Goal: Transaction & Acquisition: Purchase product/service

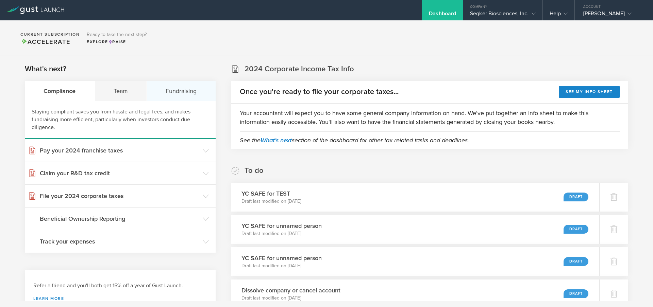
click at [199, 101] on div "Fundraising" at bounding box center [181, 91] width 69 height 20
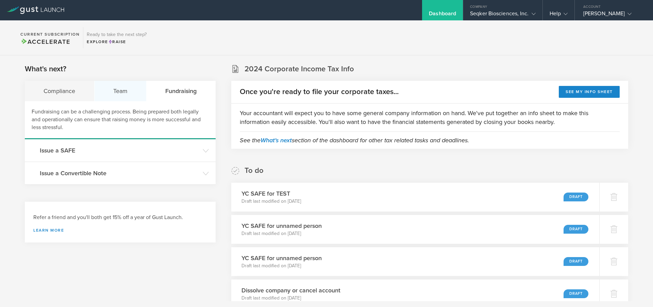
click at [112, 99] on div "Team" at bounding box center [120, 91] width 52 height 20
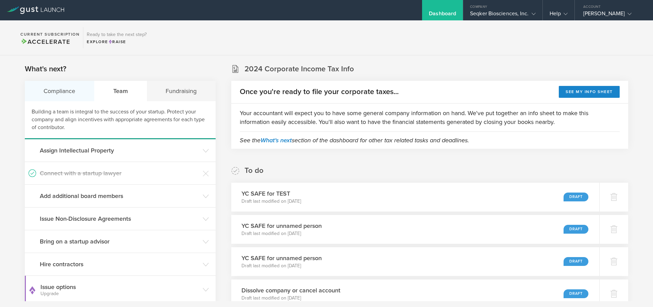
click at [75, 96] on div "Compliance" at bounding box center [60, 91] width 70 height 20
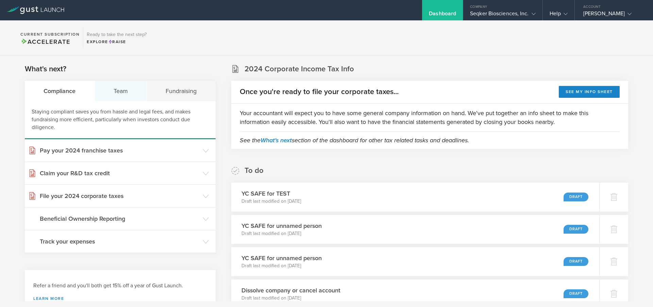
click at [123, 97] on div "Team" at bounding box center [121, 91] width 52 height 20
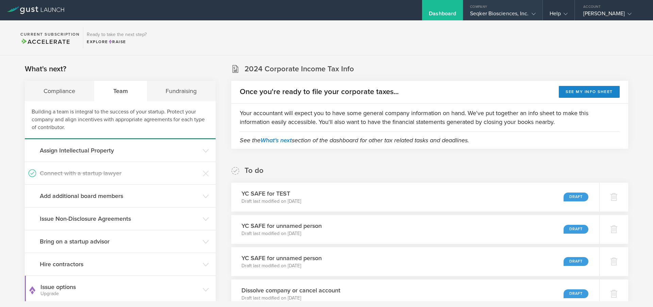
click at [487, 14] on div "Seqker Biosciences, Inc." at bounding box center [502, 15] width 65 height 10
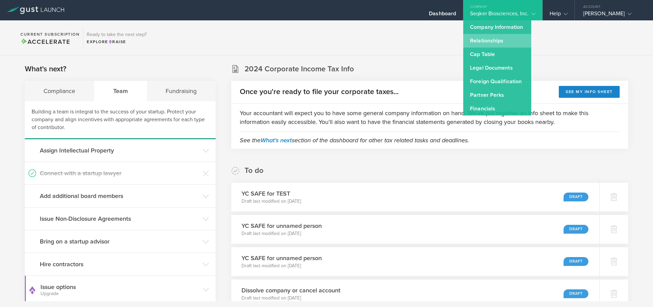
click at [500, 38] on link "Relationships" at bounding box center [497, 41] width 68 height 14
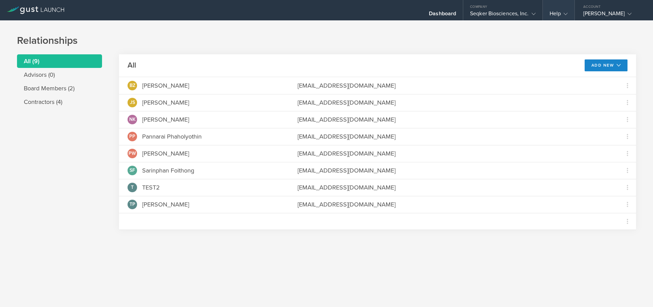
click at [555, 15] on div "Help" at bounding box center [558, 15] width 18 height 10
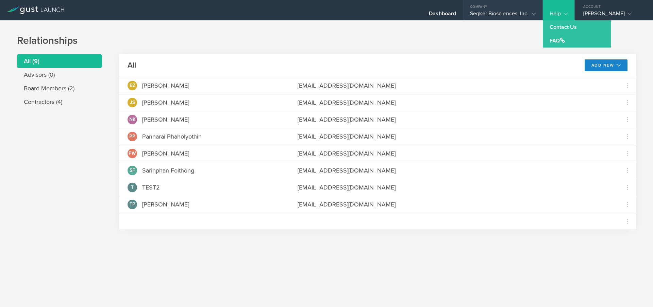
click at [510, 16] on div "Seqker Biosciences, Inc." at bounding box center [502, 15] width 65 height 10
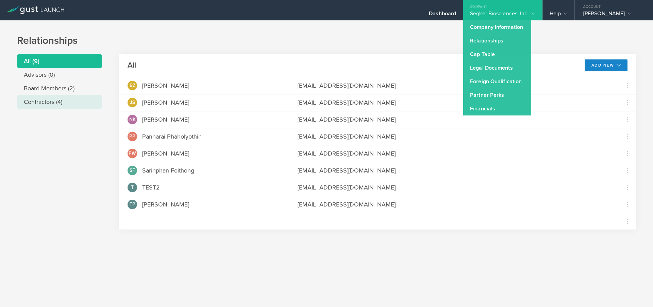
click at [46, 103] on li "Contractors (4)" at bounding box center [59, 102] width 85 height 14
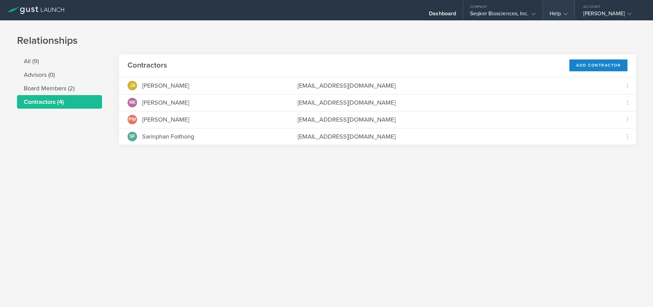
click at [557, 13] on div "Help" at bounding box center [558, 15] width 18 height 10
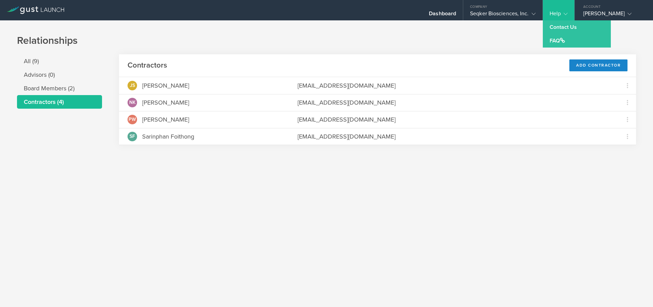
click at [557, 13] on div "Help" at bounding box center [558, 15] width 18 height 10
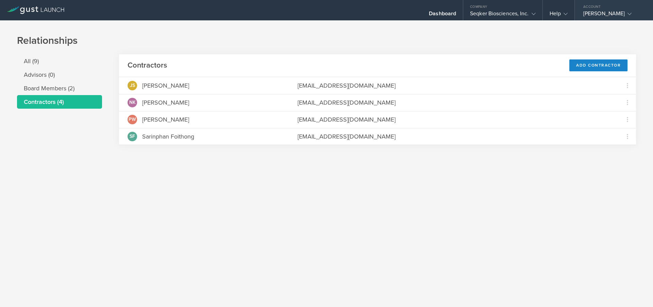
click at [598, 12] on div "[PERSON_NAME]" at bounding box center [612, 15] width 58 height 10
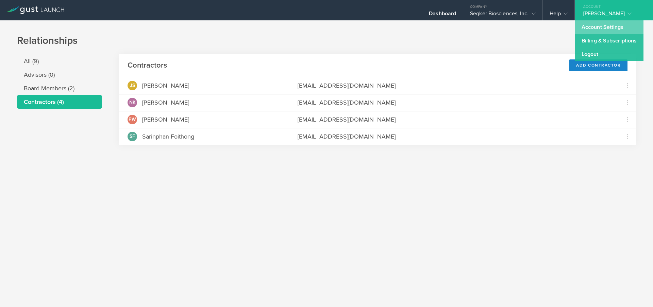
click at [597, 30] on link "Account Settings" at bounding box center [608, 27] width 69 height 14
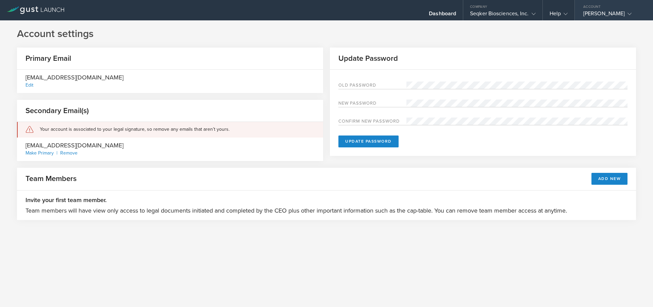
click at [611, 17] on div "[PERSON_NAME]" at bounding box center [612, 15] width 58 height 10
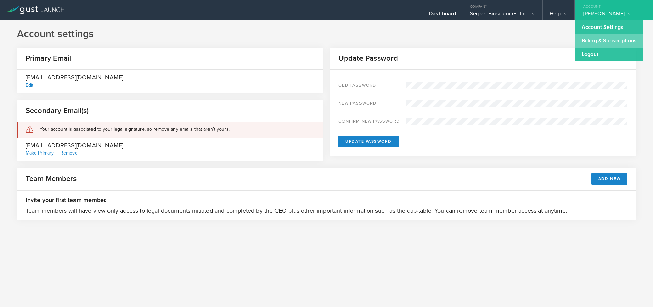
click at [595, 40] on link "Billing & Subscriptions" at bounding box center [608, 41] width 69 height 14
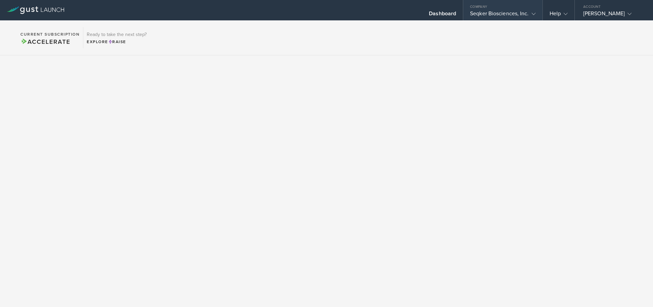
click at [481, 11] on div "Seqker Biosciences, Inc." at bounding box center [502, 15] width 65 height 10
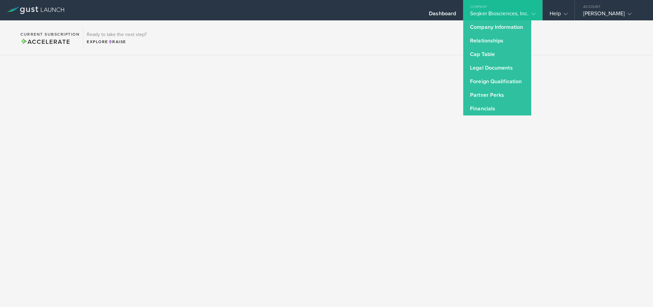
click at [520, 10] on div "Seqker Biosciences, Inc." at bounding box center [502, 15] width 65 height 10
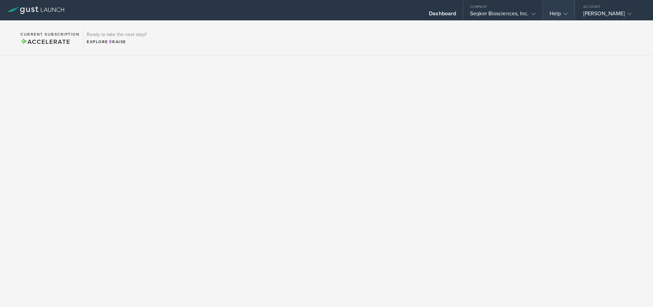
click at [558, 10] on div "Help" at bounding box center [558, 15] width 18 height 10
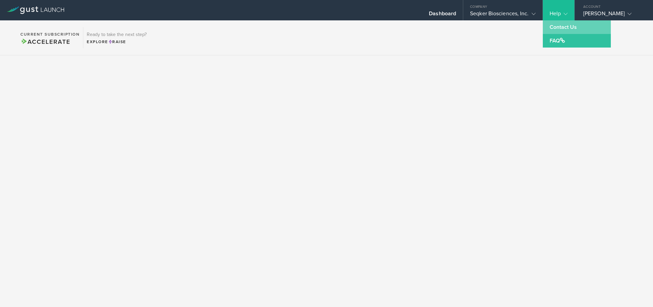
click at [562, 30] on link "Contact Us" at bounding box center [576, 27] width 68 height 14
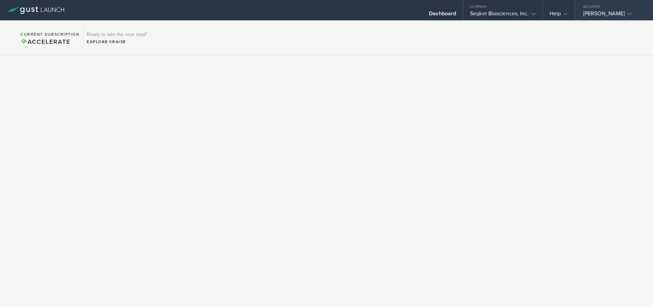
click at [602, 11] on div "[PERSON_NAME]" at bounding box center [612, 15] width 58 height 10
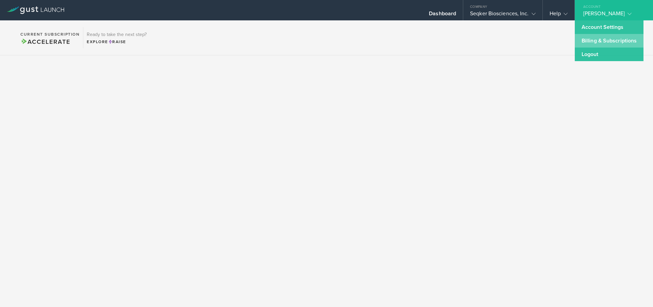
click at [599, 40] on link "Billing & Subscriptions" at bounding box center [608, 41] width 69 height 14
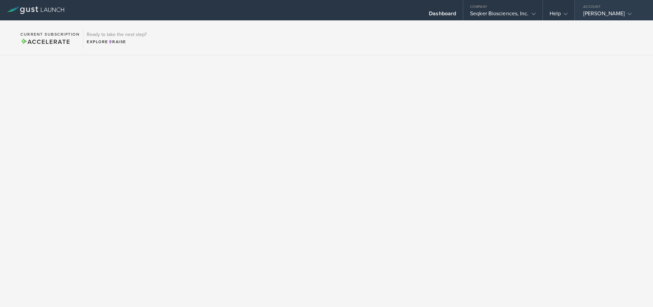
click at [603, 12] on div "[PERSON_NAME]" at bounding box center [612, 15] width 58 height 10
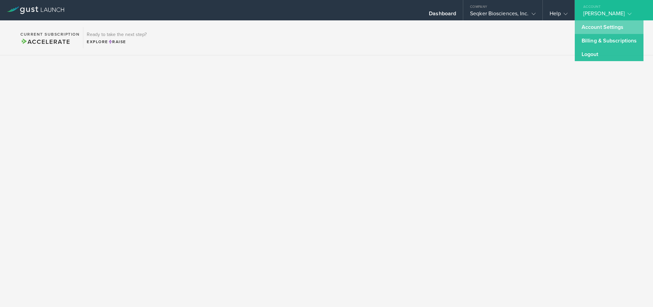
click at [598, 31] on link "Account Settings" at bounding box center [608, 27] width 69 height 14
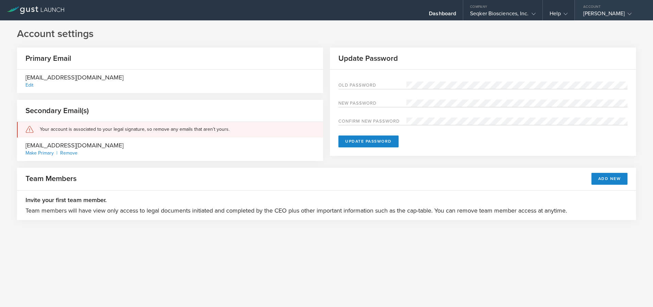
click at [607, 15] on div "[PERSON_NAME]" at bounding box center [612, 15] width 58 height 10
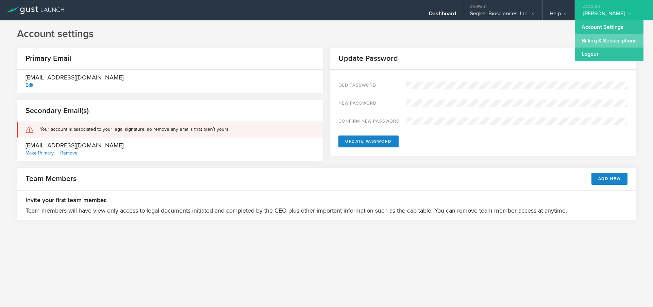
click at [601, 34] on link "Billing & Subscriptions" at bounding box center [608, 41] width 69 height 14
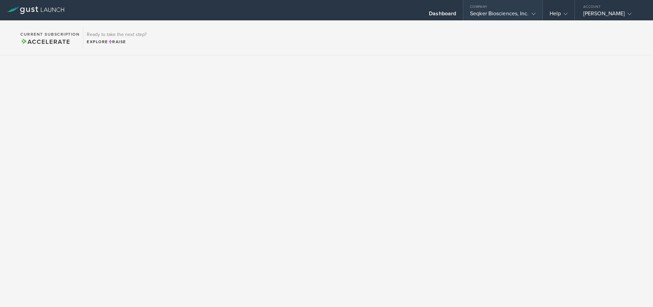
click at [512, 12] on div "Seqker Biosciences, Inc." at bounding box center [502, 15] width 65 height 10
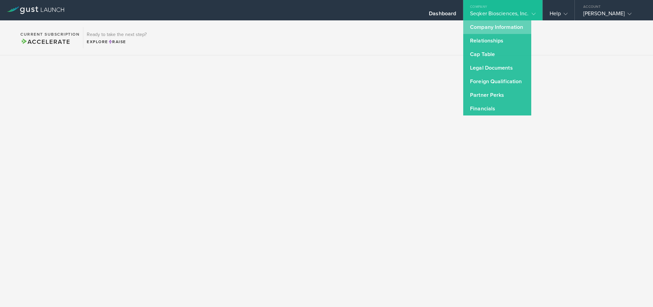
click at [503, 23] on link "Company Information" at bounding box center [497, 27] width 68 height 14
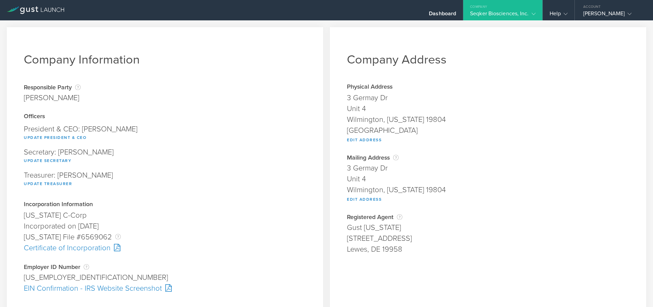
scroll to position [177, 0]
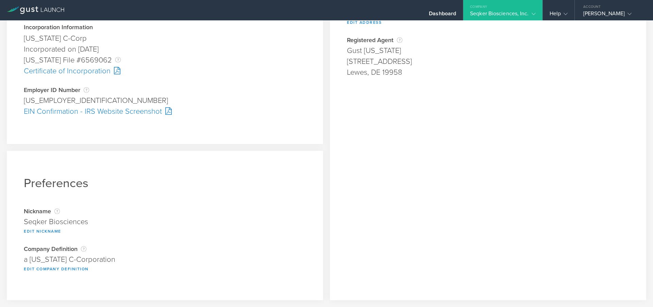
click at [488, 13] on div "Seqker Biosciences, Inc." at bounding box center [502, 15] width 65 height 10
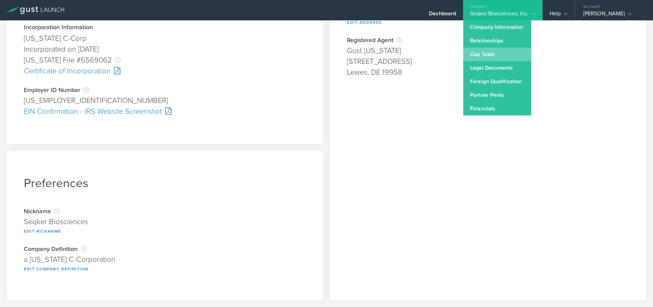
click at [490, 57] on link "Cap Table" at bounding box center [497, 55] width 68 height 14
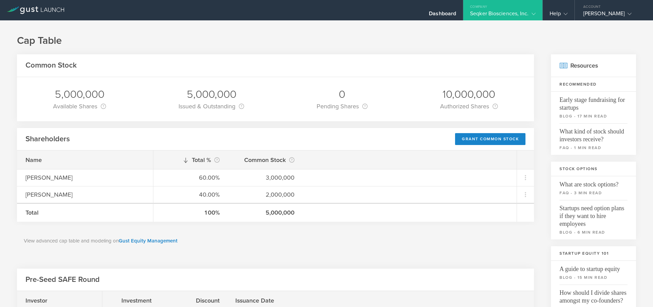
click at [499, 17] on div "Seqker Biosciences, Inc." at bounding box center [502, 15] width 65 height 10
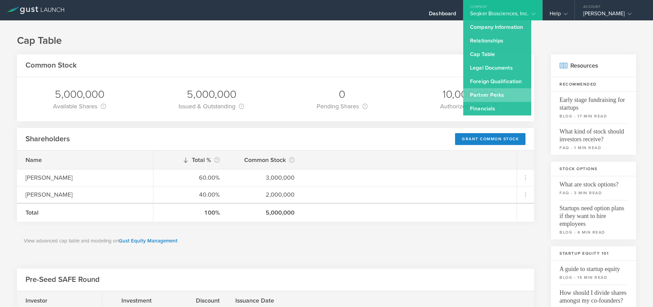
click at [493, 96] on link "Partner Perks" at bounding box center [497, 95] width 68 height 14
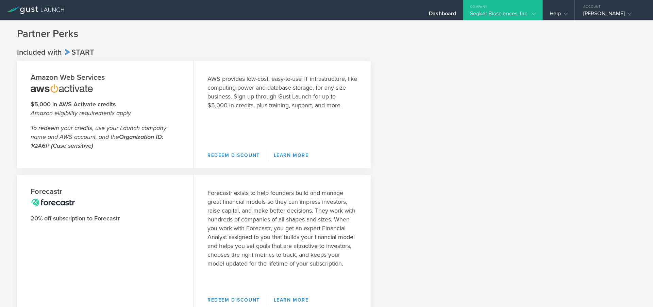
click at [497, 10] on div "Seqker Biosciences, Inc." at bounding box center [502, 15] width 65 height 10
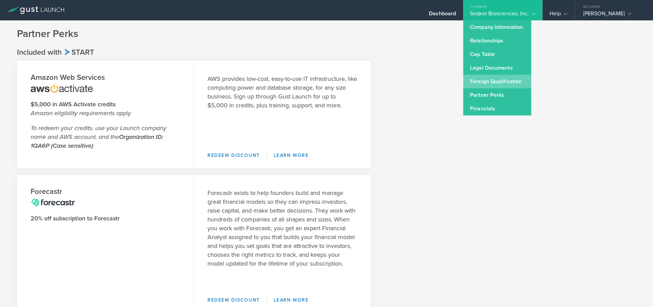
click at [504, 86] on link "Foreign Qualification" at bounding box center [497, 82] width 68 height 14
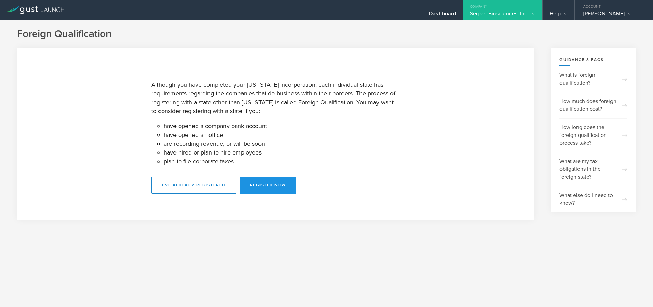
click at [281, 180] on button "Register Now" at bounding box center [268, 185] width 56 height 17
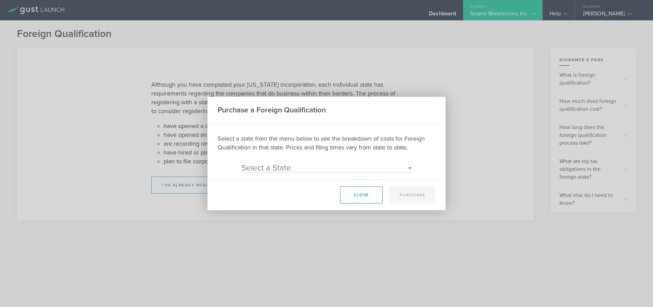
click at [331, 168] on select "Select a State [US_STATE] [US_STATE] [US_STATE] [US_STATE] [US_STATE] [US_STATE…" at bounding box center [326, 168] width 170 height 8
select select "MA"
click at [241, 164] on select "Select a State [US_STATE] [US_STATE] [US_STATE] [US_STATE] [US_STATE] [US_STATE…" at bounding box center [326, 168] width 170 height 8
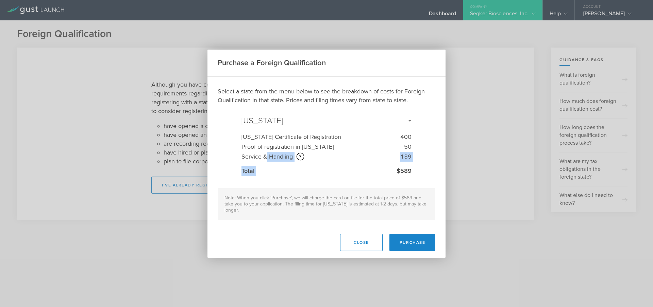
drag, startPoint x: 267, startPoint y: 158, endPoint x: 435, endPoint y: 164, distance: 168.0
click at [435, 164] on modal "Purchase a Foreign Qualification Select a state from the menu below to see the …" at bounding box center [326, 154] width 238 height 208
click at [507, 89] on div "Purchase a Foreign Qualification Select a state from the menu below to see the …" at bounding box center [326, 153] width 653 height 307
click at [373, 244] on button "Close" at bounding box center [361, 242] width 42 height 17
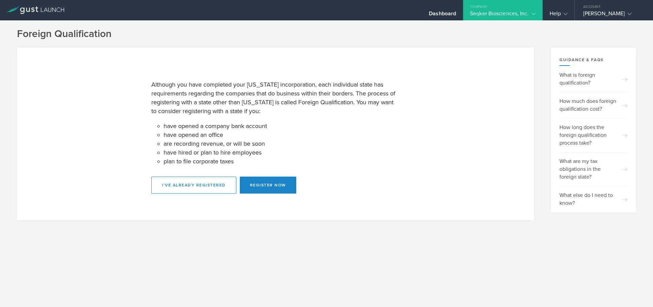
click at [463, 108] on section "Although you have completed your [US_STATE] incorporation, each individual stat…" at bounding box center [275, 134] width 517 height 173
click at [557, 17] on div "Help" at bounding box center [558, 15] width 18 height 10
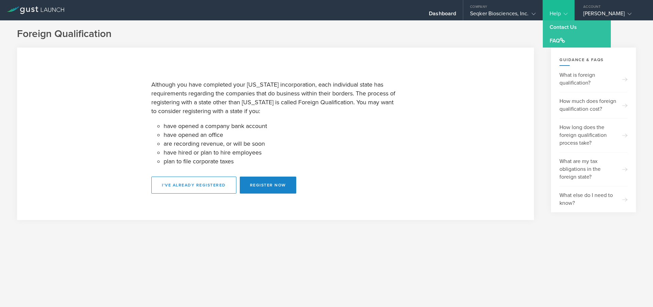
click at [557, 17] on div "Help" at bounding box center [558, 15] width 18 height 10
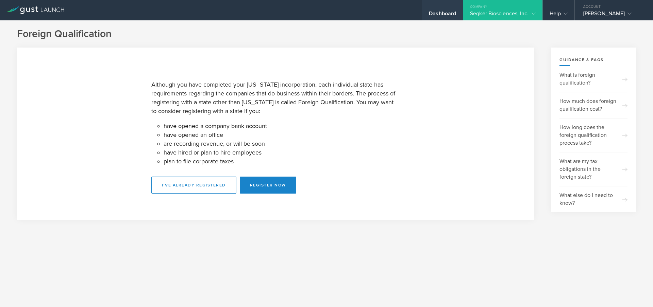
click at [453, 15] on div "Dashboard" at bounding box center [442, 15] width 27 height 10
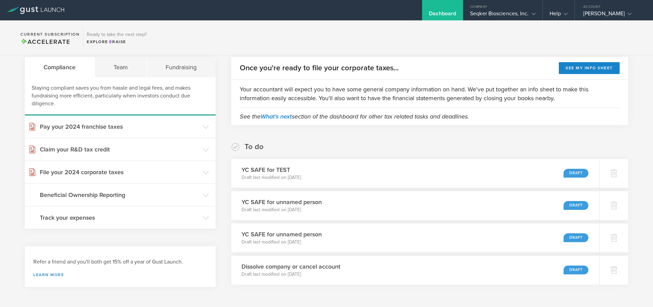
scroll to position [28, 0]
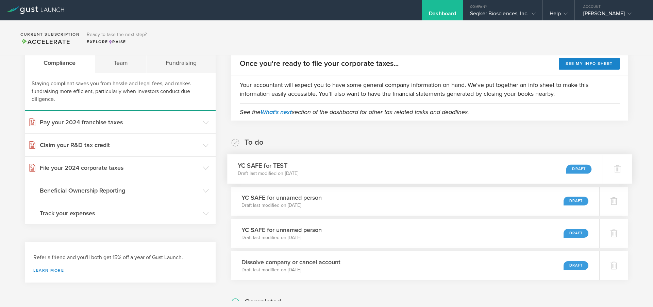
click at [360, 175] on div "YC SAFE for TEST Draft last modified on [DATE] Draft" at bounding box center [414, 169] width 375 height 30
click at [580, 12] on div "[PERSON_NAME]" at bounding box center [613, 15] width 78 height 10
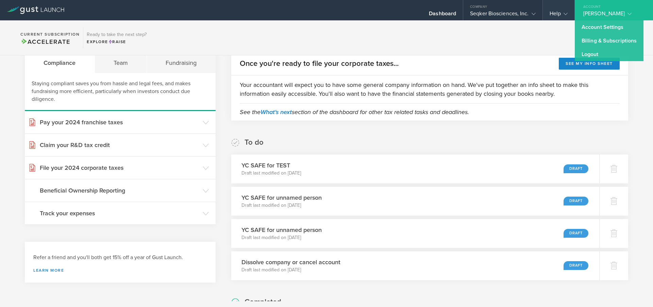
click at [562, 12] on gust-icon at bounding box center [564, 13] width 7 height 7
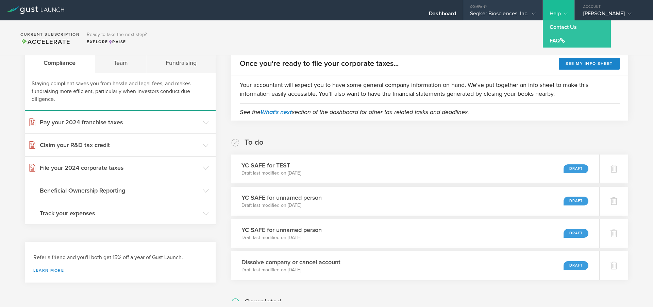
click at [514, 10] on div "Seqker Biosciences, Inc." at bounding box center [502, 15] width 65 height 10
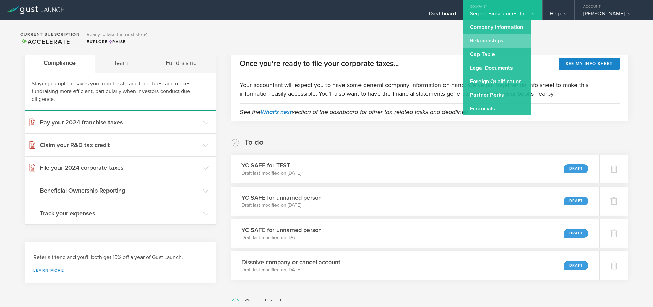
click at [504, 37] on link "Relationships" at bounding box center [497, 41] width 68 height 14
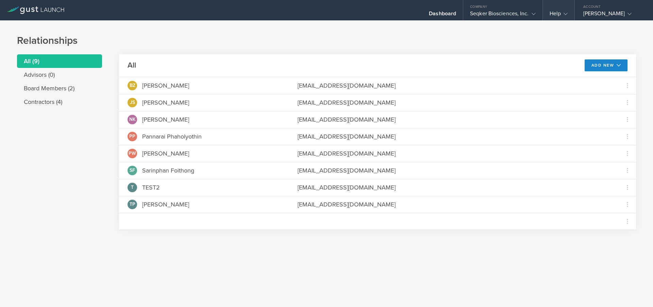
click at [555, 16] on div "Help" at bounding box center [558, 15] width 18 height 10
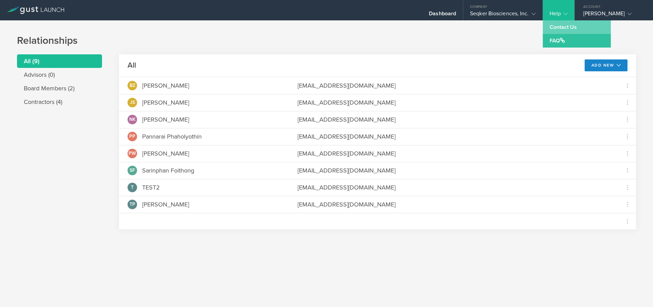
click at [558, 32] on link "Contact Us" at bounding box center [576, 27] width 68 height 14
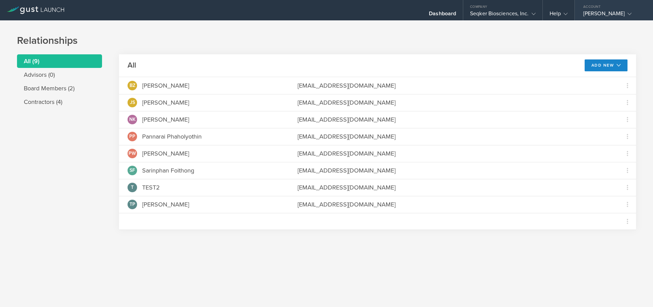
click at [597, 13] on div "[PERSON_NAME]" at bounding box center [612, 15] width 58 height 10
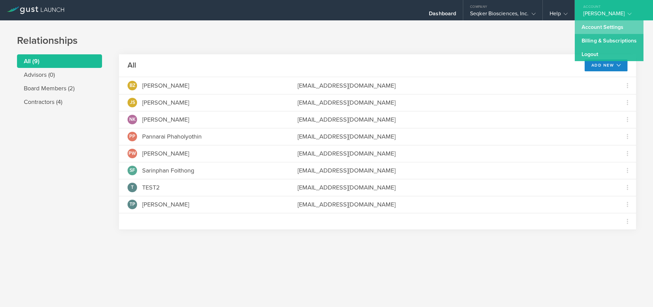
click at [592, 29] on link "Account Settings" at bounding box center [608, 27] width 69 height 14
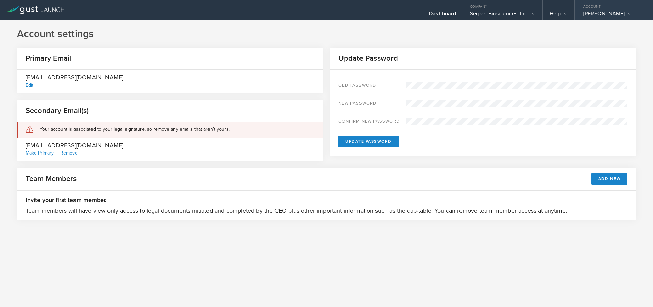
click at [597, 14] on div "[PERSON_NAME]" at bounding box center [612, 15] width 58 height 10
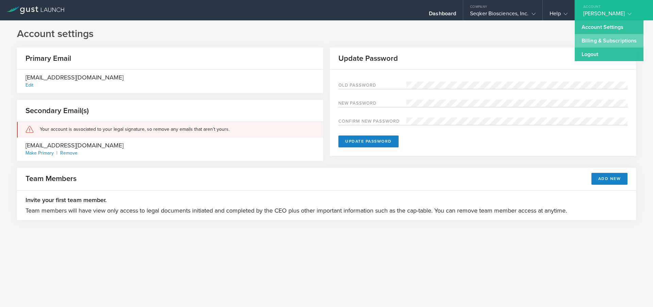
click at [595, 47] on link "Billing & Subscriptions" at bounding box center [608, 41] width 69 height 14
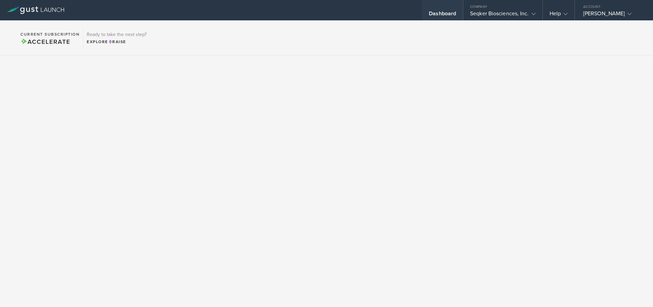
click at [438, 12] on div "Dashboard" at bounding box center [442, 15] width 27 height 10
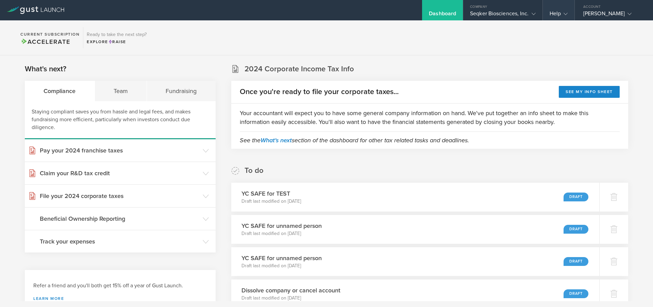
click at [562, 11] on gust-icon at bounding box center [564, 13] width 7 height 7
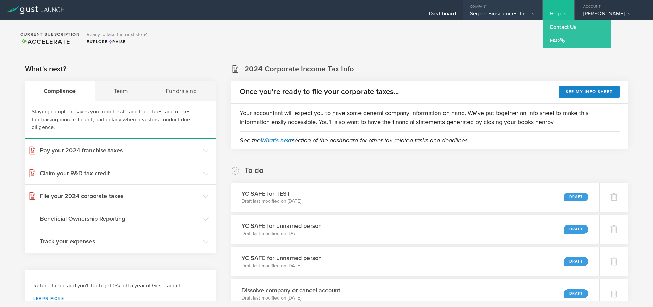
click at [518, 11] on div "Seqker Biosciences, Inc." at bounding box center [502, 15] width 65 height 10
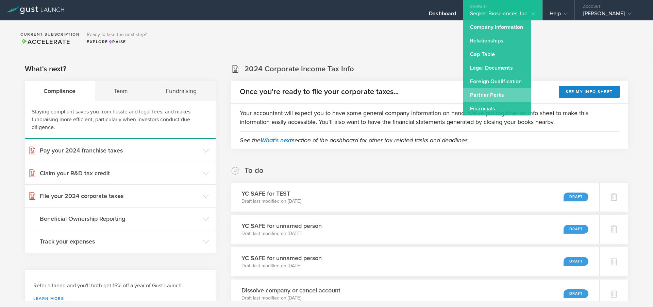
click at [496, 93] on link "Partner Perks" at bounding box center [497, 95] width 68 height 14
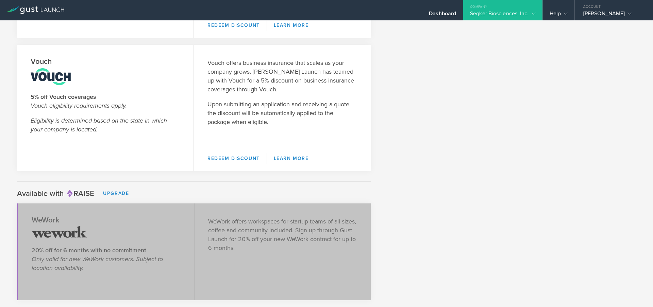
scroll to position [1109, 0]
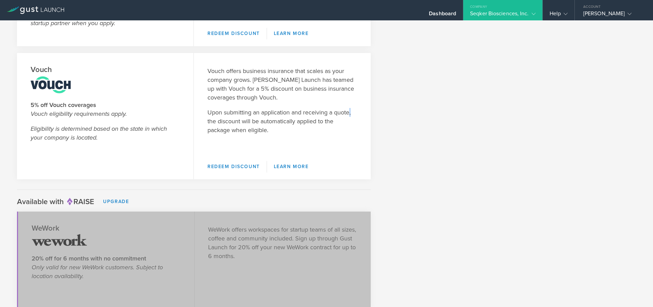
click at [354, 113] on p "Upon submitting an application and receiving a quote, the discount will be auto…" at bounding box center [282, 121] width 150 height 27
